Goal: Task Accomplishment & Management: Use online tool/utility

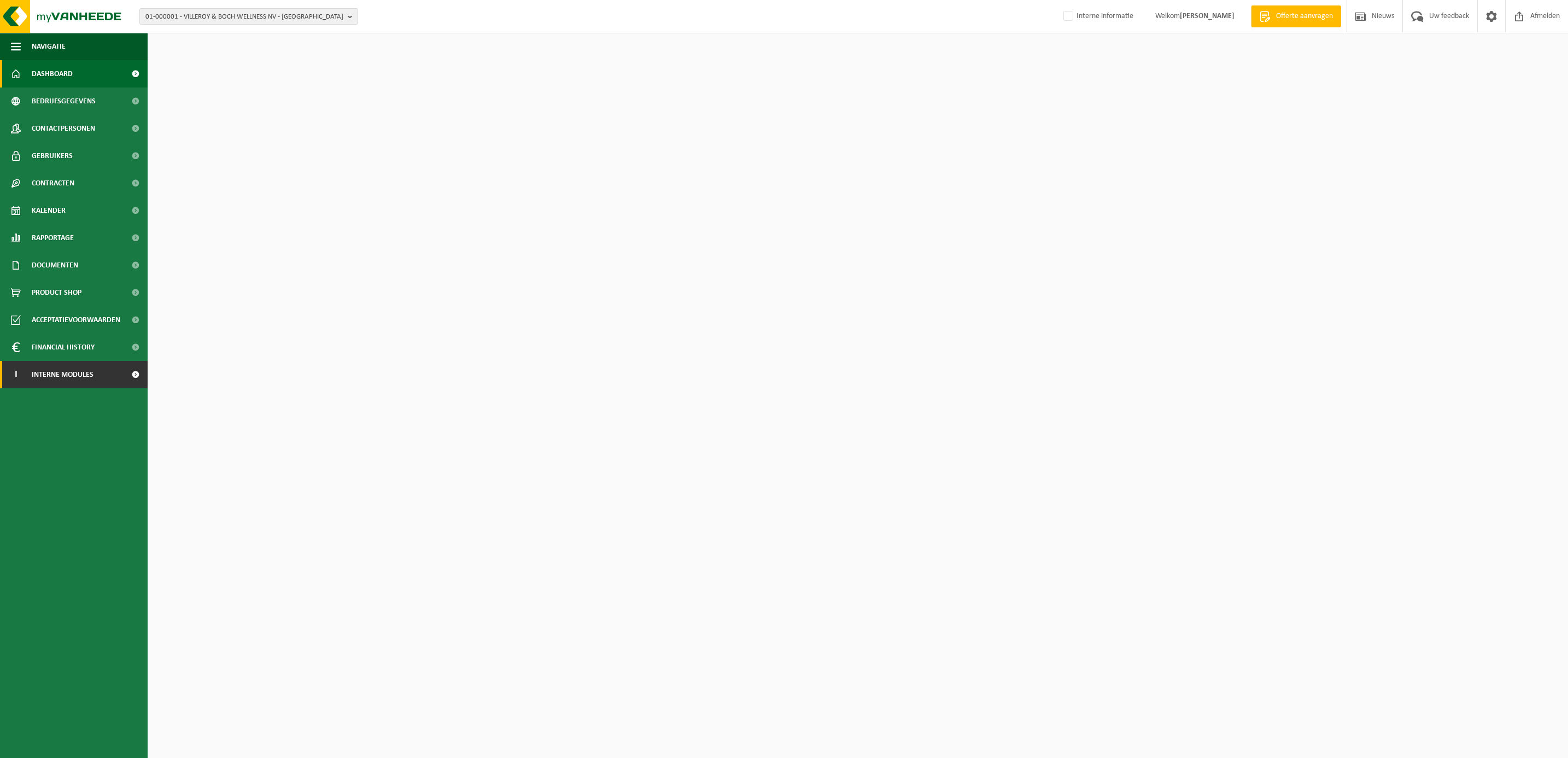
click at [68, 377] on span "Interne modules" at bounding box center [62, 374] width 62 height 28
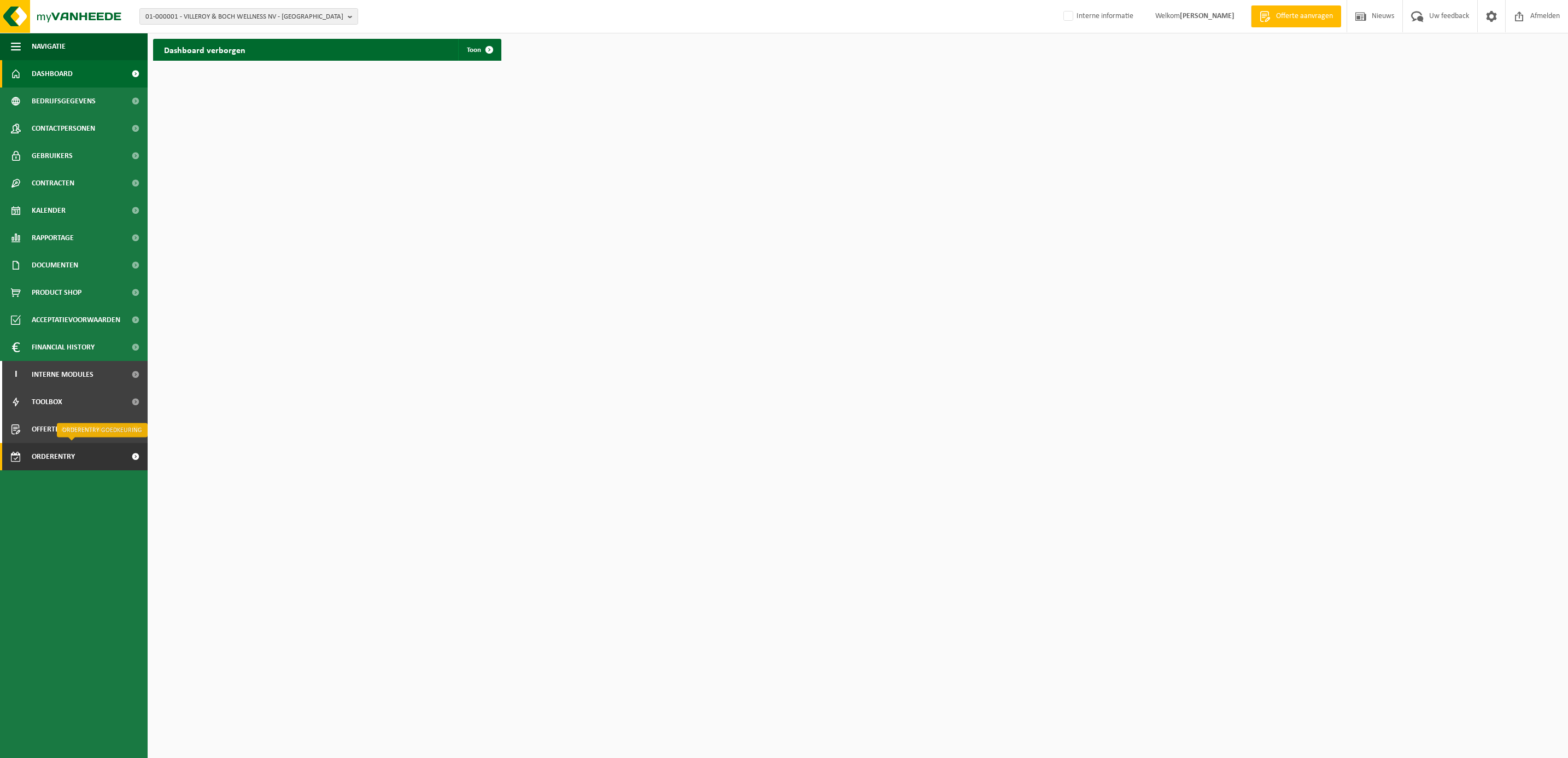
click at [77, 456] on span "Orderentry Goedkeuring" at bounding box center [78, 457] width 92 height 28
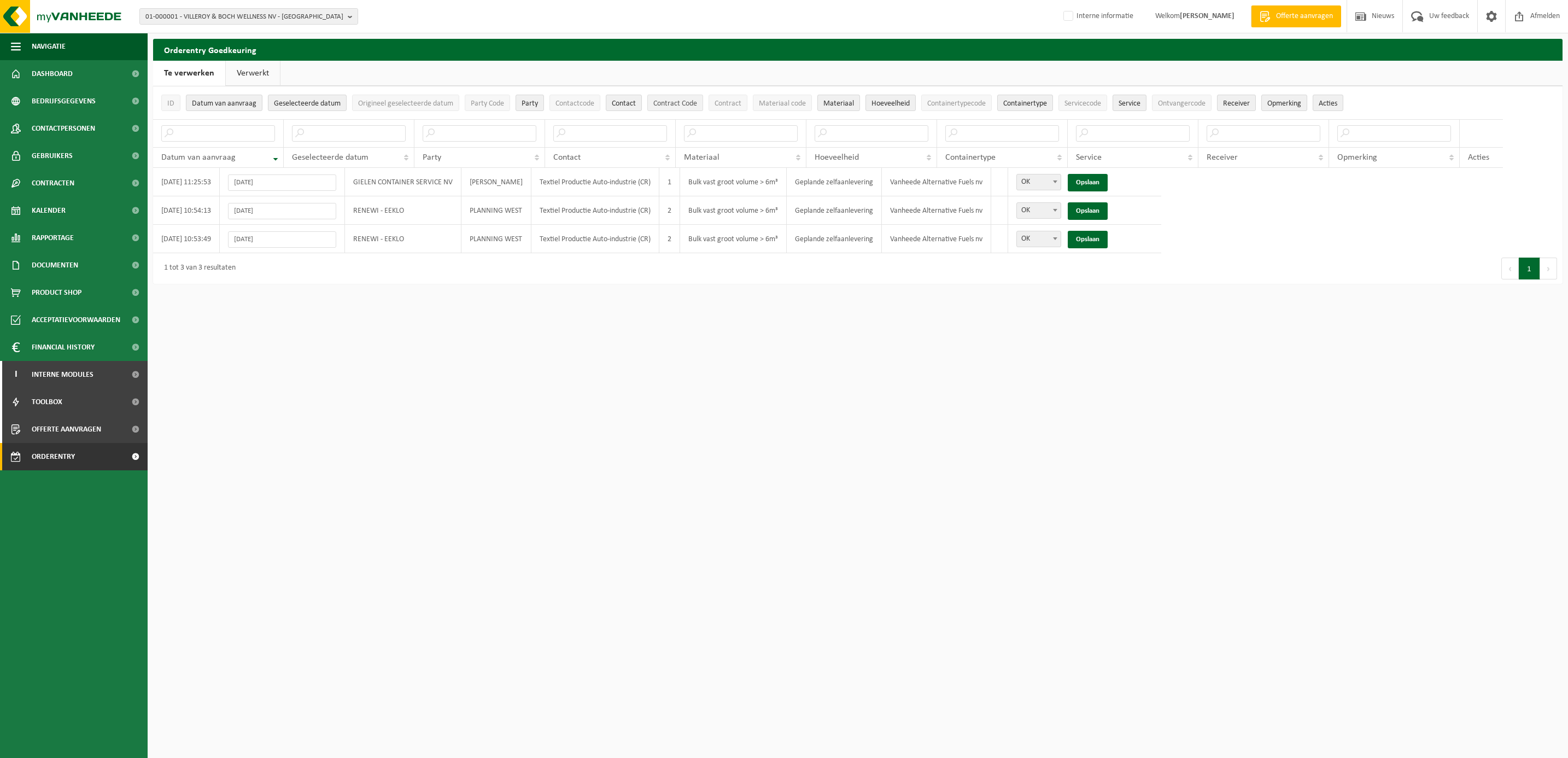
click at [674, 106] on span "Contract Code" at bounding box center [675, 103] width 44 height 8
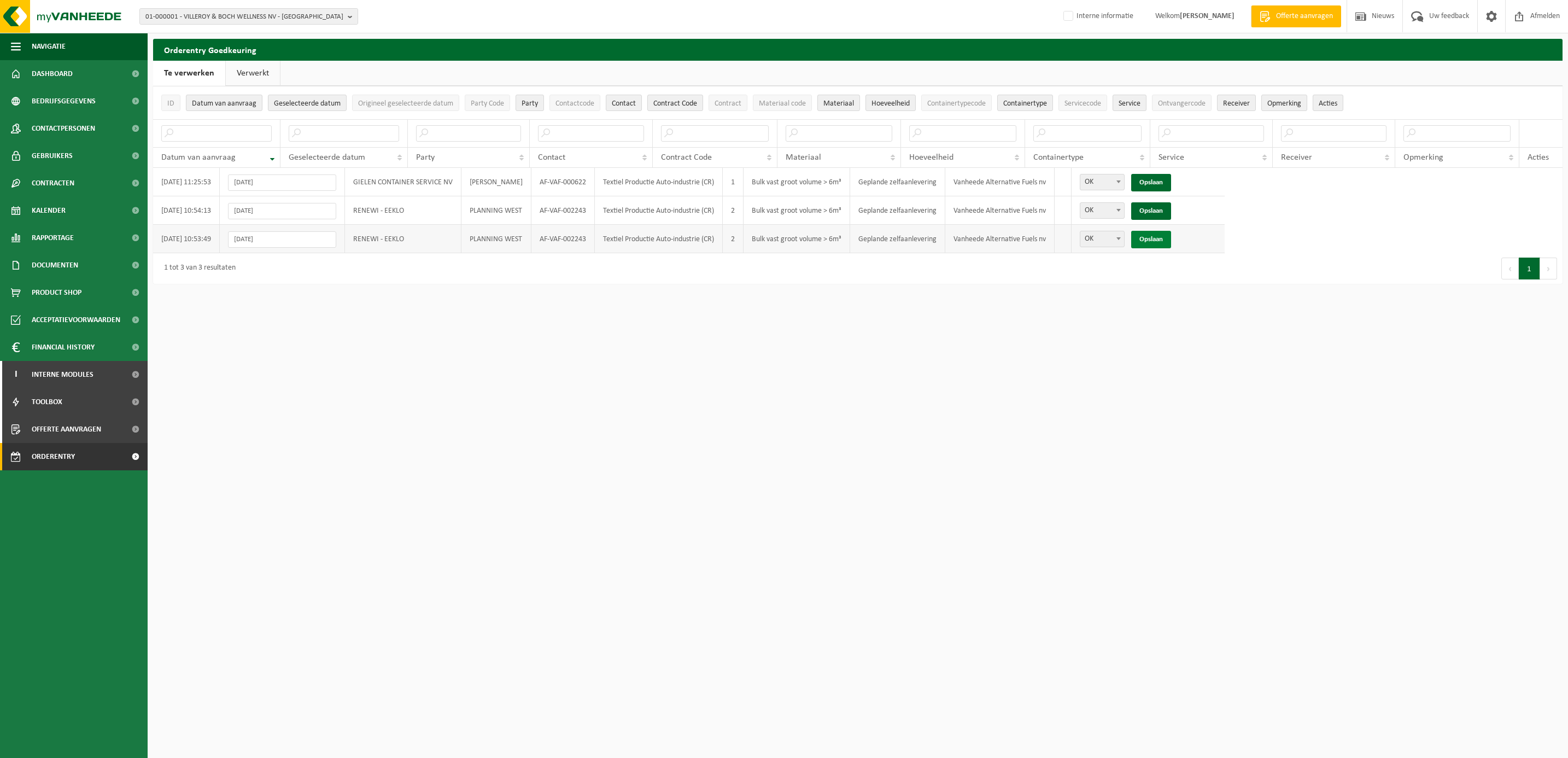
click at [1167, 241] on link "Opslaan" at bounding box center [1151, 239] width 40 height 18
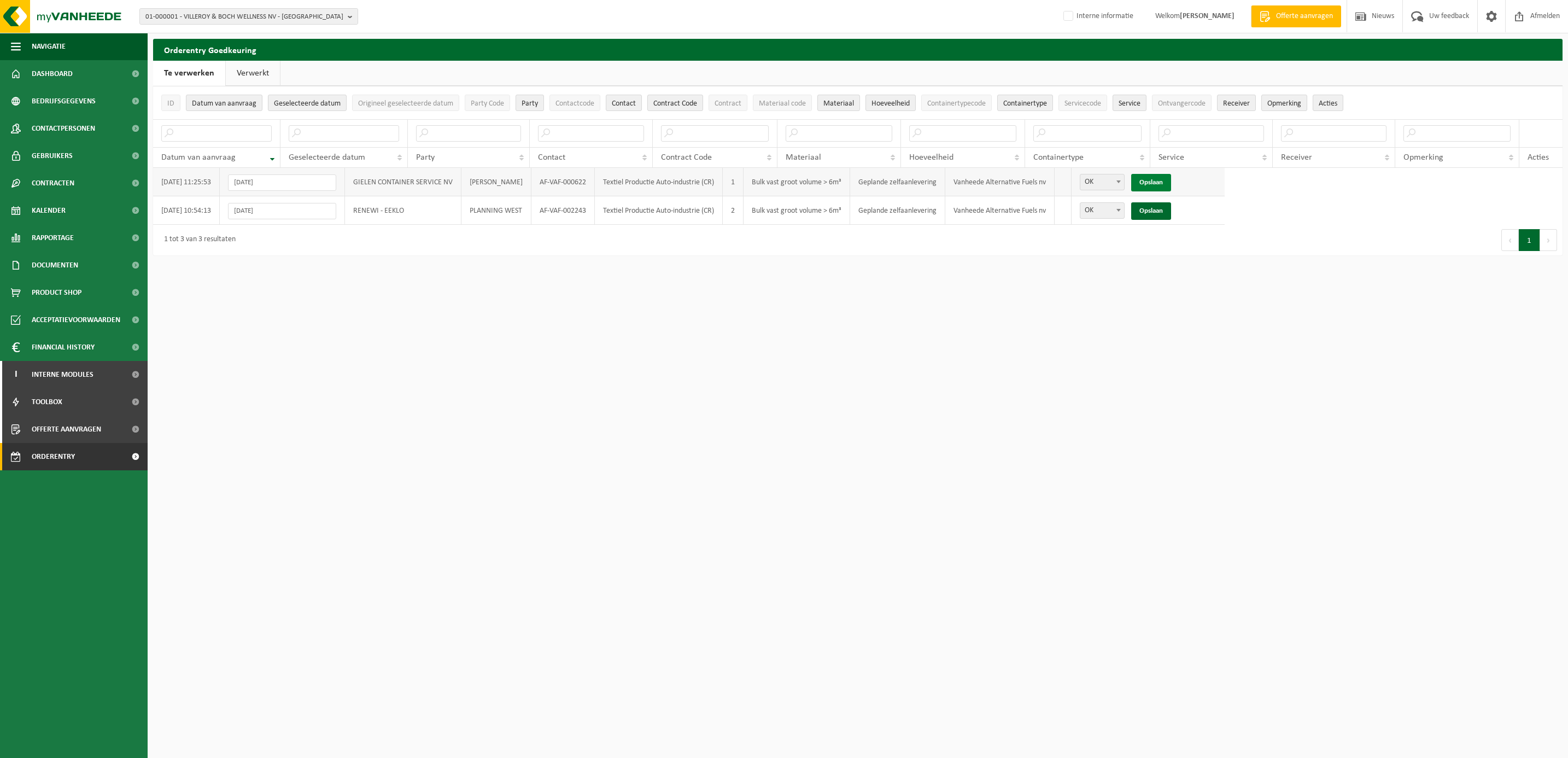
click at [1169, 181] on link "Opslaan" at bounding box center [1151, 183] width 40 height 18
